Goal: Find specific page/section: Find specific page/section

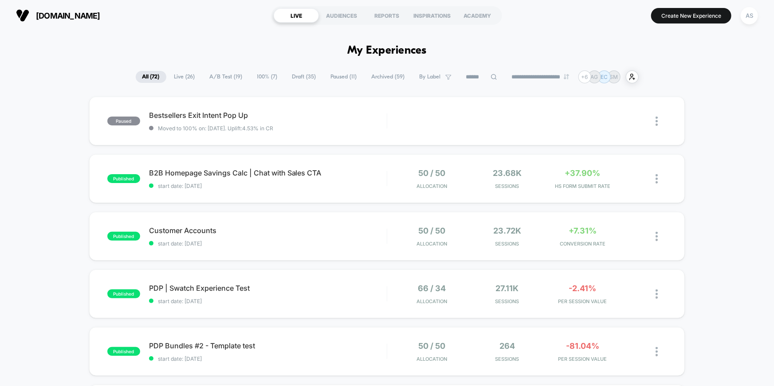
click at [259, 79] on span "100% ( 7 )" at bounding box center [268, 77] width 34 height 12
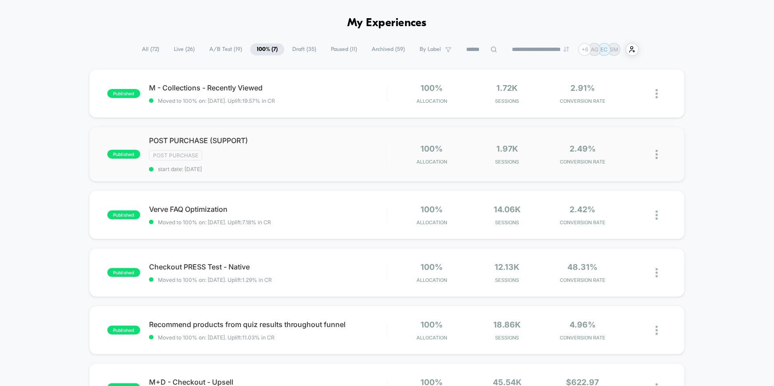
scroll to position [62, 0]
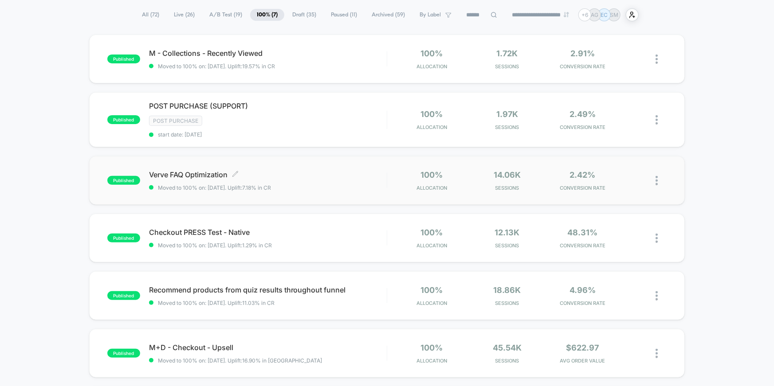
click at [192, 174] on span "Verve FAQ Optimization Click to edit experience details" at bounding box center [268, 174] width 238 height 9
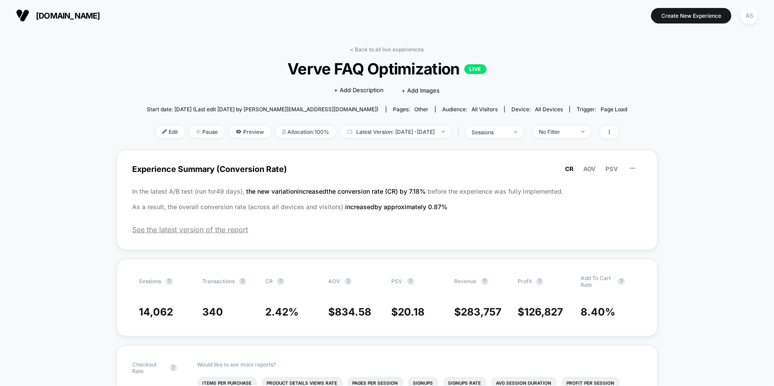
drag, startPoint x: 280, startPoint y: 97, endPoint x: 269, endPoint y: 77, distance: 23.1
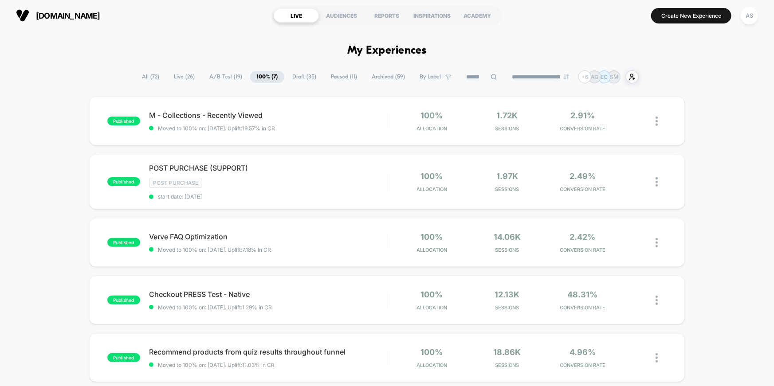
click at [176, 78] on span "Live ( 26 )" at bounding box center [184, 77] width 34 height 12
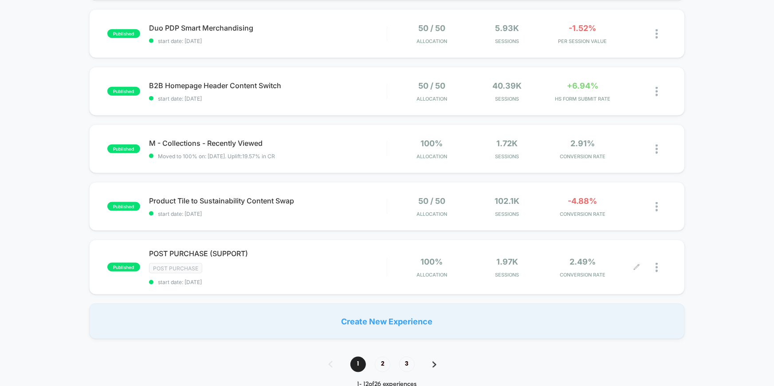
scroll to position [497, 0]
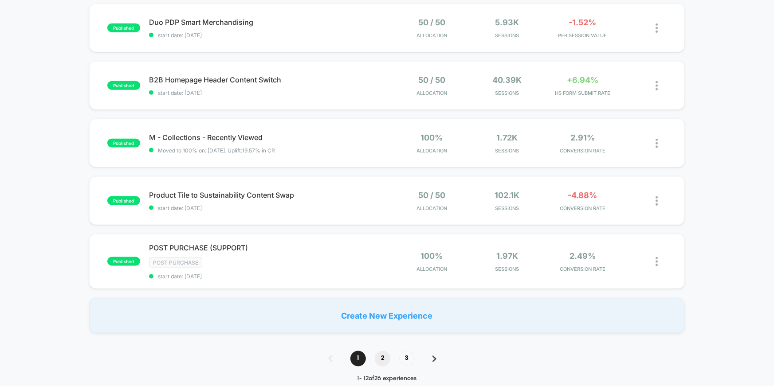
click at [378, 356] on span "2" at bounding box center [383, 359] width 16 height 16
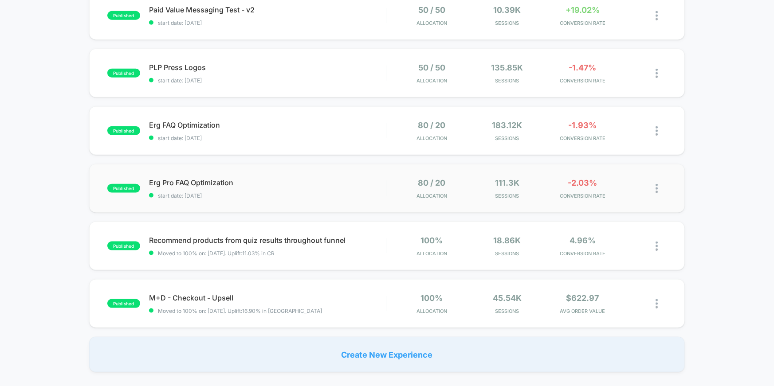
scroll to position [451, 0]
